Goal: Information Seeking & Learning: Learn about a topic

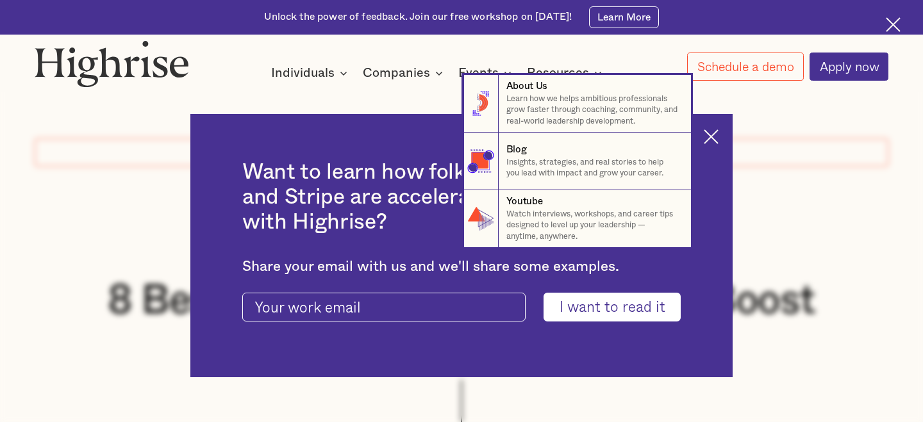
click at [702, 120] on nav "8 About Us Learn how we helps ambitious professionals grow faster through coach…" at bounding box center [461, 161] width 923 height 173
click at [725, 147] on nav "8 About Us Learn how we helps ambitious professionals grow faster through coach…" at bounding box center [461, 161] width 923 height 173
click at [706, 140] on nav "8 About Us Learn how we helps ambitious professionals grow faster through coach…" at bounding box center [461, 161] width 923 height 173
click at [706, 138] on nav "8 About Us Learn how we helps ambitious professionals grow faster through coach…" at bounding box center [461, 161] width 923 height 173
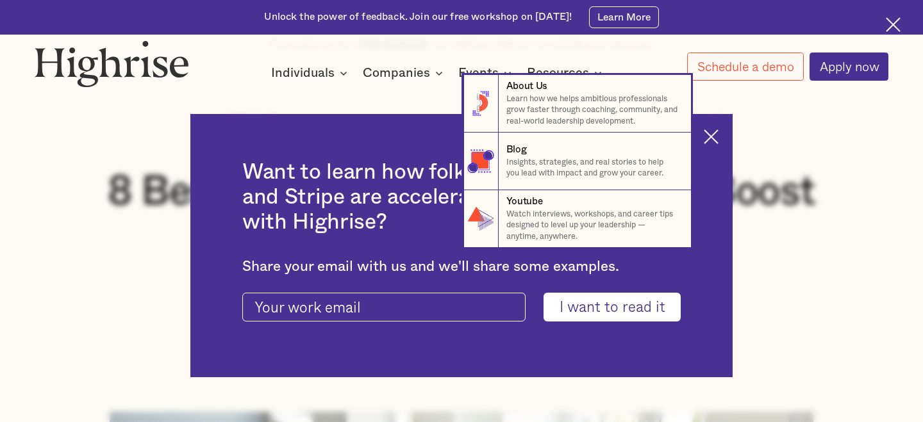
scroll to position [177, 0]
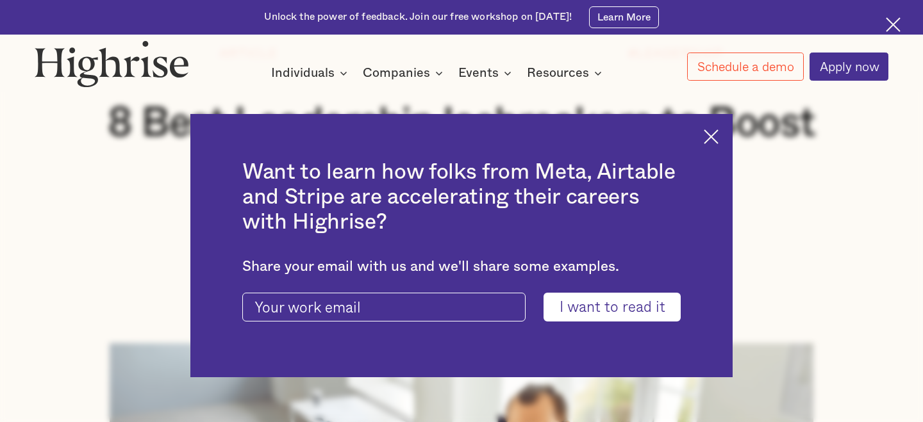
click at [700, 142] on div "Want to learn how folks from Meta, Airtable and Stripe are accelerating their c…" at bounding box center [461, 245] width 542 height 263
click at [718, 140] on img at bounding box center [710, 136] width 15 height 15
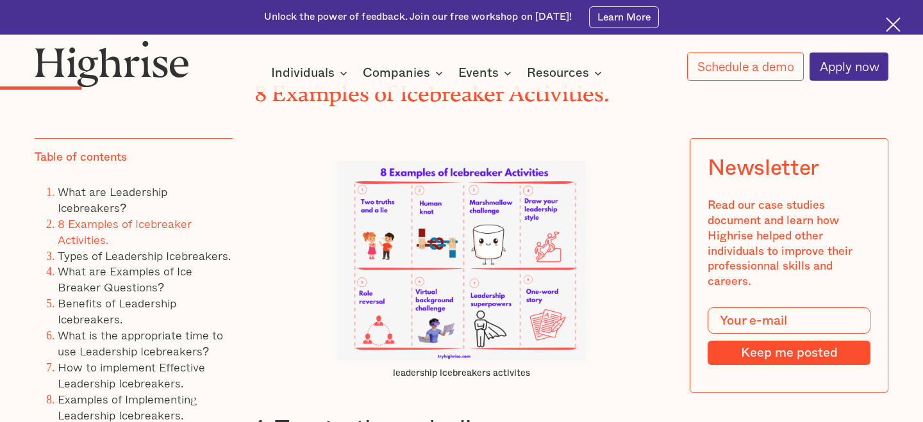
scroll to position [2500, 0]
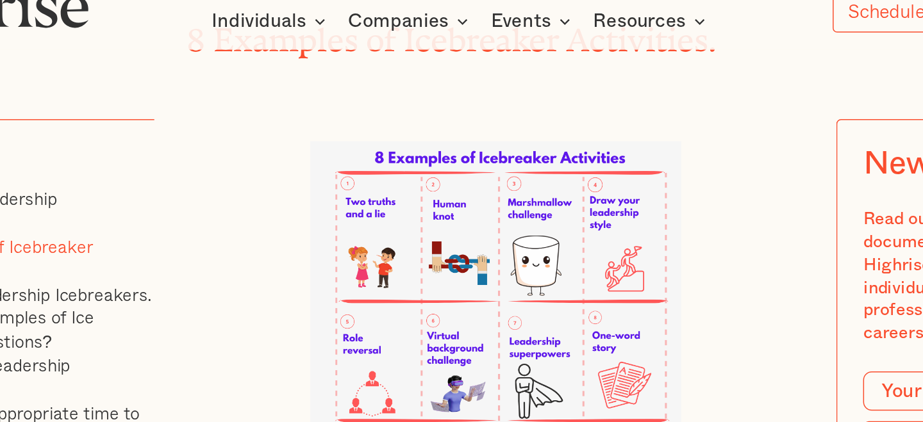
click at [390, 175] on img at bounding box center [461, 253] width 249 height 199
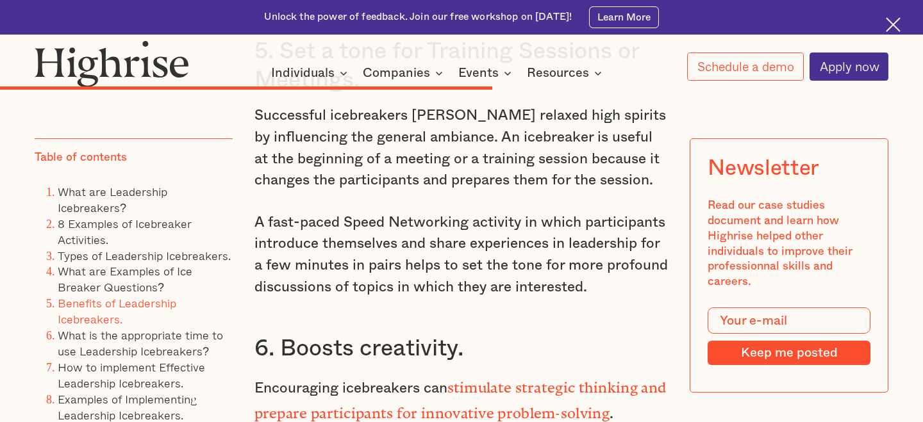
scroll to position [8930, 0]
